Goal: Task Accomplishment & Management: Use online tool/utility

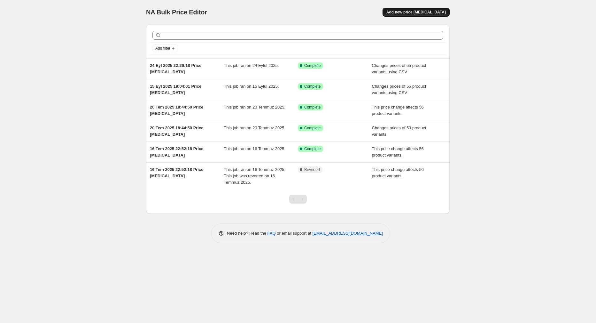
click at [432, 10] on span "Add new price [MEDICAL_DATA]" at bounding box center [416, 12] width 59 height 5
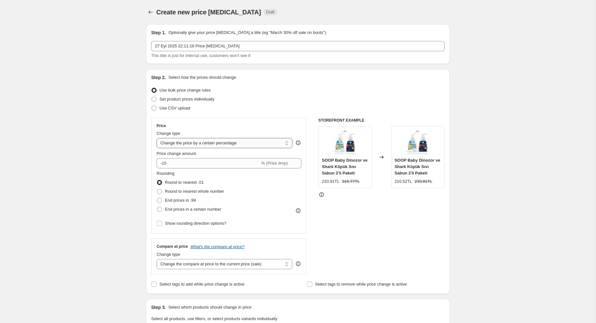
click at [198, 144] on select "Change the price to a certain amount Change the price by a certain amount Chang…" at bounding box center [225, 143] width 136 height 10
click at [157, 138] on select "Change the price to a certain amount Change the price by a certain amount Chang…" at bounding box center [225, 143] width 136 height 10
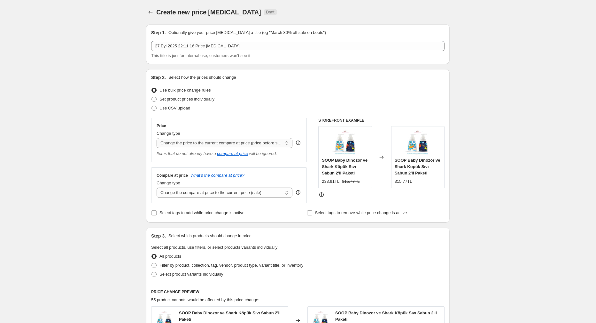
click at [189, 142] on select "Change the price to a certain amount Change the price by a certain amount Chang…" at bounding box center [225, 143] width 136 height 10
click at [157, 138] on select "Change the price to a certain amount Change the price by a certain amount Chang…" at bounding box center [225, 143] width 136 height 10
click at [187, 192] on select "Change the compare at price to the current price (sale) Change the compare at p…" at bounding box center [225, 192] width 136 height 10
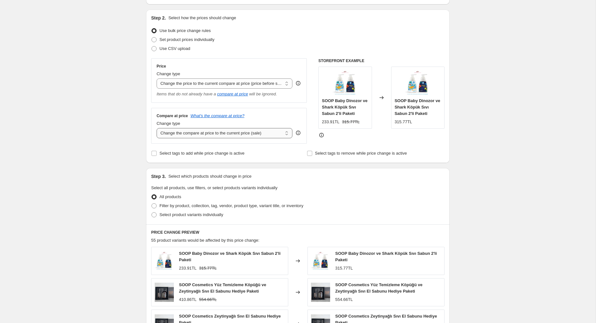
scroll to position [43, 0]
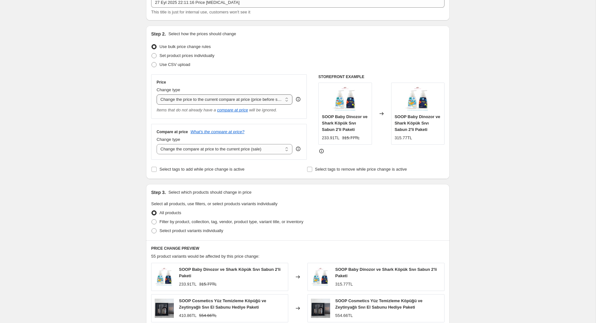
click at [192, 98] on select "Change the price to a certain amount Change the price by a certain amount Chang…" at bounding box center [225, 99] width 136 height 10
select select "percentage"
click at [157, 94] on select "Change the price to a certain amount Change the price by a certain amount Chang…" at bounding box center [225, 99] width 136 height 10
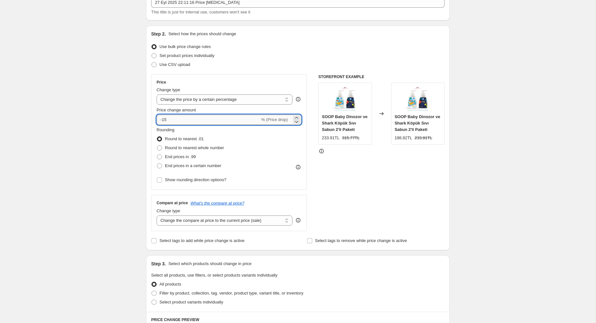
click at [186, 120] on input "-15" at bounding box center [208, 119] width 103 height 10
click at [295, 114] on icon at bounding box center [297, 117] width 6 height 6
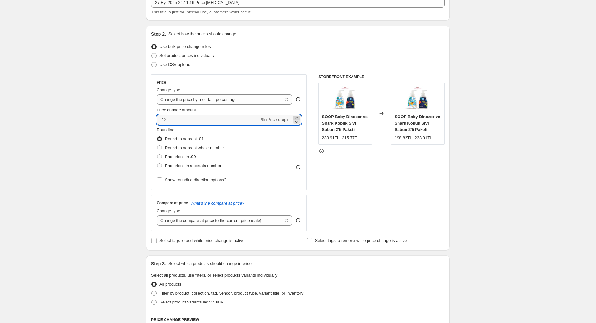
click at [295, 114] on icon at bounding box center [297, 117] width 6 height 6
drag, startPoint x: 212, startPoint y: 122, endPoint x: 144, endPoint y: 122, distance: 68.7
click at [144, 122] on div "Step 1. Optionally give your price [MEDICAL_DATA] a title (eg "March 30% off sa…" at bounding box center [295, 271] width 309 height 591
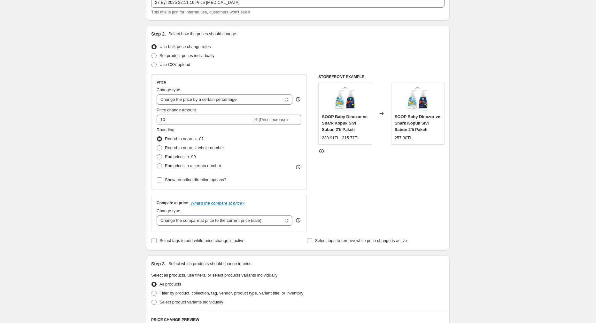
click at [341, 172] on div "STOREFRONT EXAMPLE SOOP Baby Dinozor ve Shark Köpük Sıvı Sabun 2'li Paketi 233.…" at bounding box center [381, 152] width 126 height 157
click at [167, 121] on input "10" at bounding box center [205, 119] width 96 height 10
drag, startPoint x: 167, startPoint y: 121, endPoint x: 151, endPoint y: 119, distance: 15.8
click at [151, 119] on div "Price Change type Change the price to a certain amount Change the price by a ce…" at bounding box center [229, 131] width 156 height 115
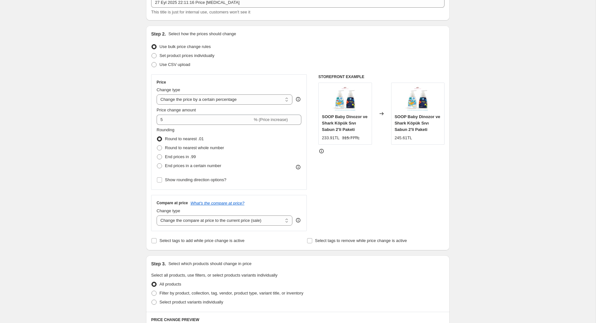
click at [357, 174] on div "STOREFRONT EXAMPLE SOOP Baby Dinozor ve Shark Köpük Sıvı Sabun 2'li Paketi 233.…" at bounding box center [381, 152] width 126 height 157
click at [178, 122] on input "5" at bounding box center [205, 119] width 96 height 10
drag, startPoint x: 178, startPoint y: 122, endPoint x: 131, endPoint y: 117, distance: 47.0
click at [131, 117] on div "Create new price [MEDICAL_DATA]. This page is ready Create new price [MEDICAL_D…" at bounding box center [298, 281] width 596 height 649
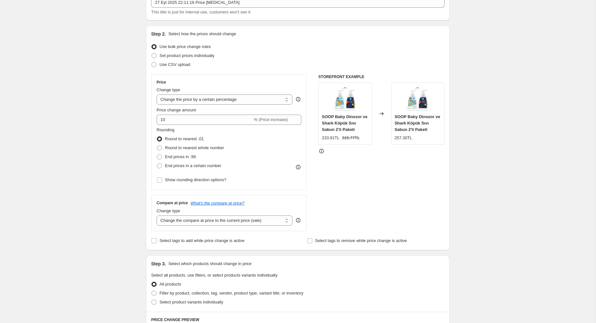
click at [336, 204] on div "STOREFRONT EXAMPLE SOOP Baby Dinozor ve Shark Köpük Sıvı Sabun 2'li Paketi 233.…" at bounding box center [381, 152] width 126 height 157
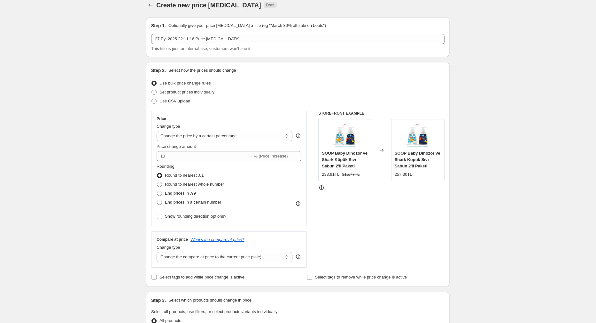
scroll to position [0, 0]
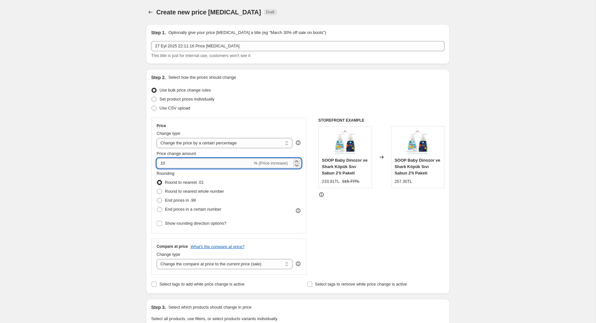
click at [167, 167] on input "10" at bounding box center [205, 163] width 96 height 10
click at [370, 205] on div "STOREFRONT EXAMPLE SOOP Baby Dinozor ve Shark Köpük Sıvı Sabun 2'li Paketi 233.…" at bounding box center [381, 196] width 126 height 157
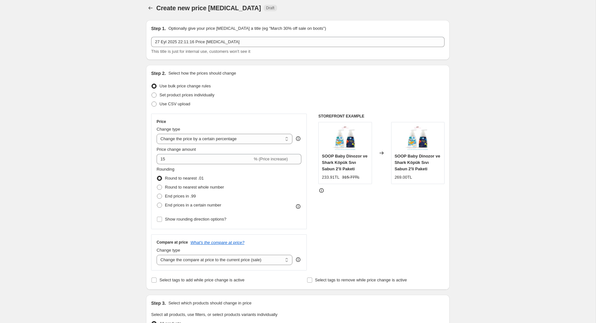
scroll to position [5, 0]
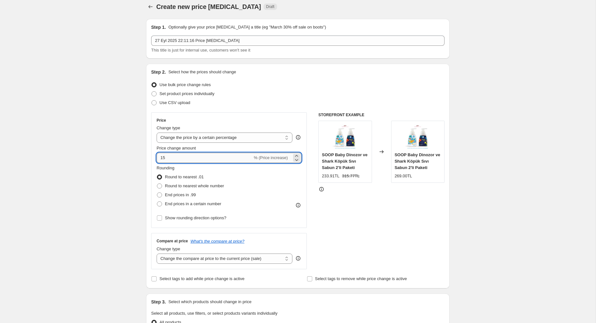
click at [176, 158] on input "15" at bounding box center [205, 158] width 96 height 10
type input "10"
click at [102, 205] on div "Create new price [MEDICAL_DATA]. This page is ready Create new price [MEDICAL_D…" at bounding box center [298, 319] width 596 height 649
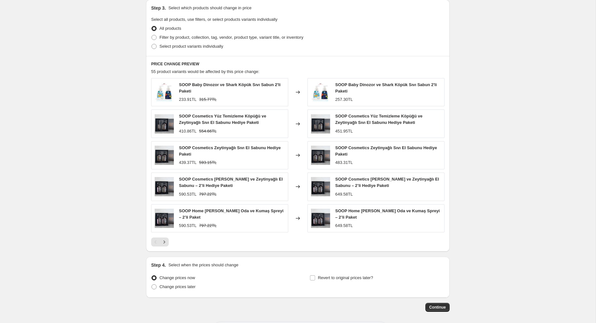
scroll to position [325, 0]
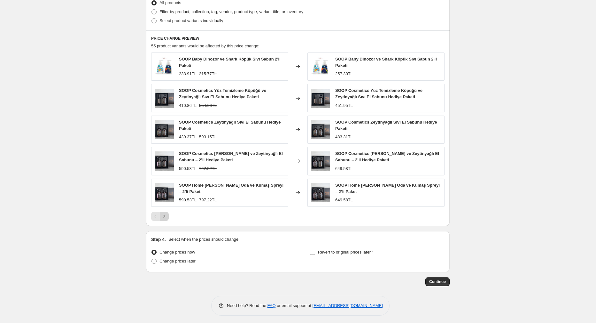
click at [163, 213] on icon "Next" at bounding box center [164, 216] width 6 height 6
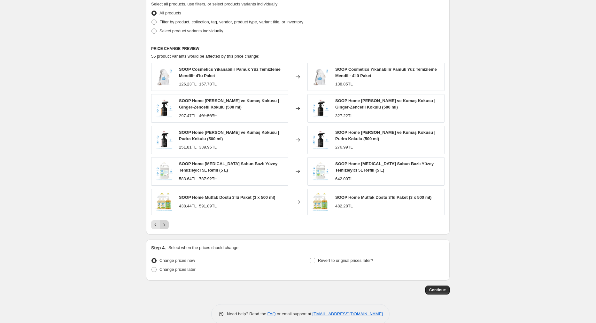
scroll to position [323, 0]
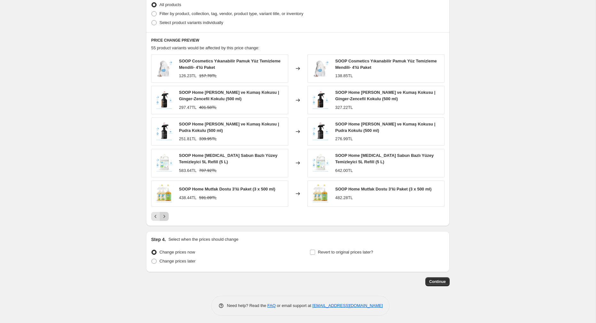
click at [167, 213] on icon "Next" at bounding box center [164, 216] width 6 height 6
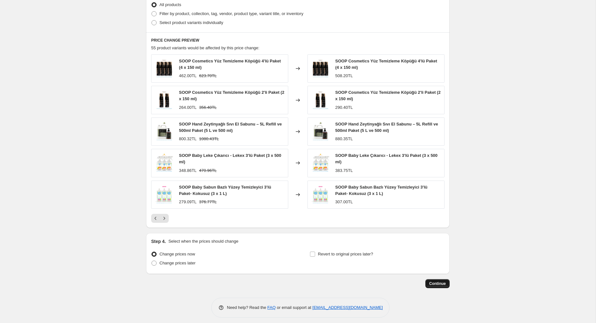
click at [445, 282] on span "Continue" at bounding box center [437, 283] width 17 height 5
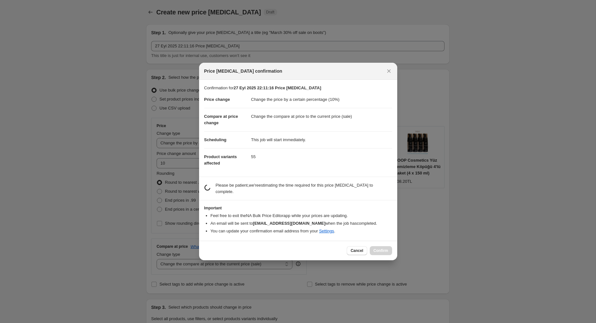
scroll to position [0, 0]
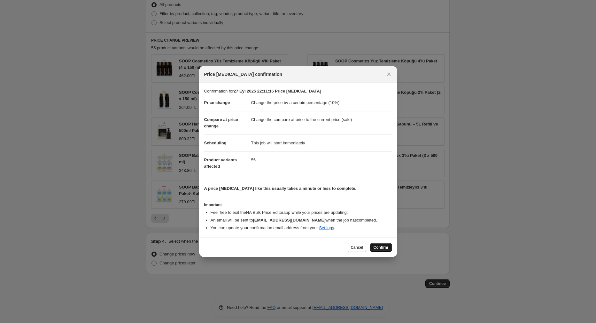
click at [385, 245] on span "Confirm" at bounding box center [381, 247] width 15 height 5
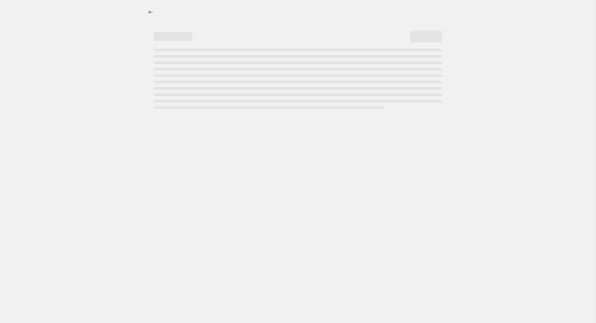
select select "percentage"
